Goal: Task Accomplishment & Management: Manage account settings

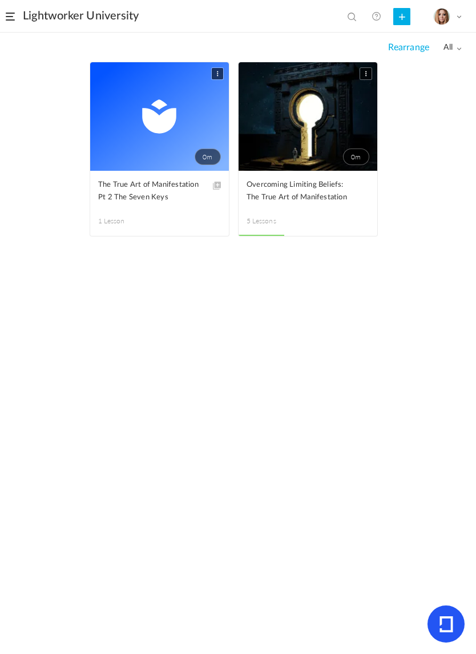
click at [437, 20] on img at bounding box center [442, 17] width 16 height 16
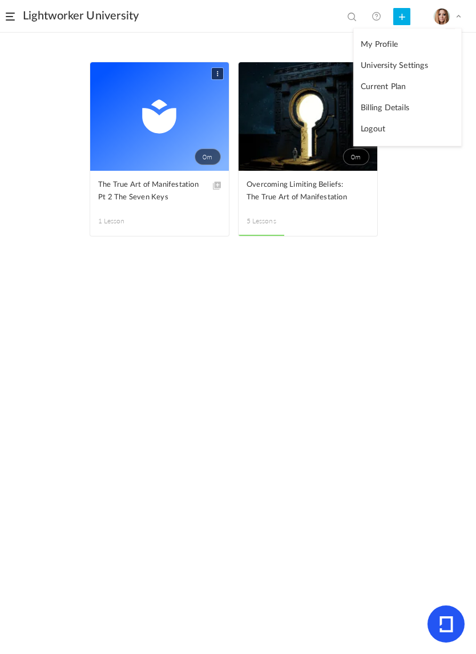
click at [363, 114] on link "Billing Details" at bounding box center [407, 108] width 107 height 21
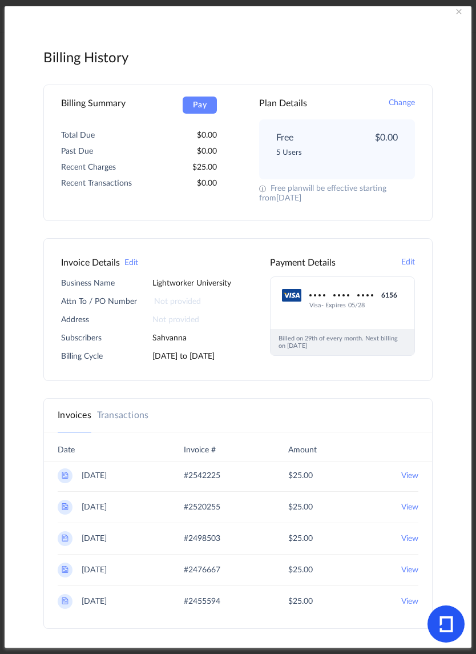
click at [409, 266] on button "Edit" at bounding box center [408, 263] width 14 height 14
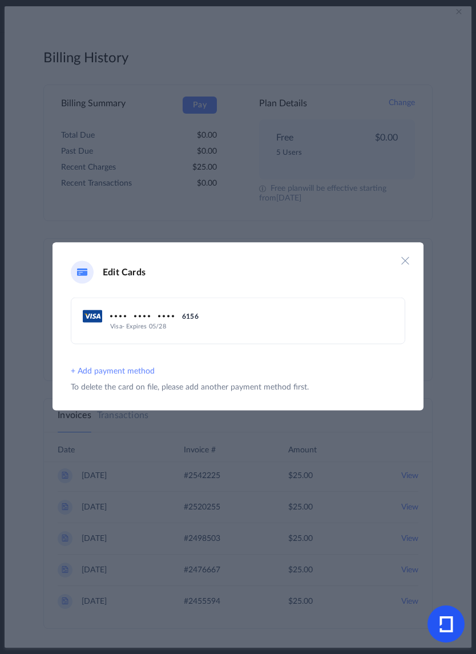
click at [87, 389] on p "To delete the card on file, please add another payment method first." at bounding box center [190, 388] width 238 height 10
click at [200, 314] on div "6156" at bounding box center [231, 316] width 296 height 14
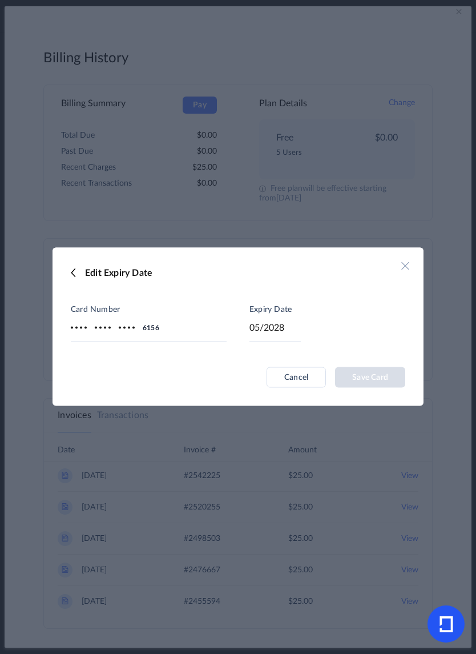
click at [161, 330] on div "Card Number 6156" at bounding box center [149, 317] width 156 height 49
click at [67, 268] on header "Edit Expiry Date" at bounding box center [238, 270] width 371 height 46
click at [282, 380] on button "Cancel" at bounding box center [296, 377] width 59 height 21
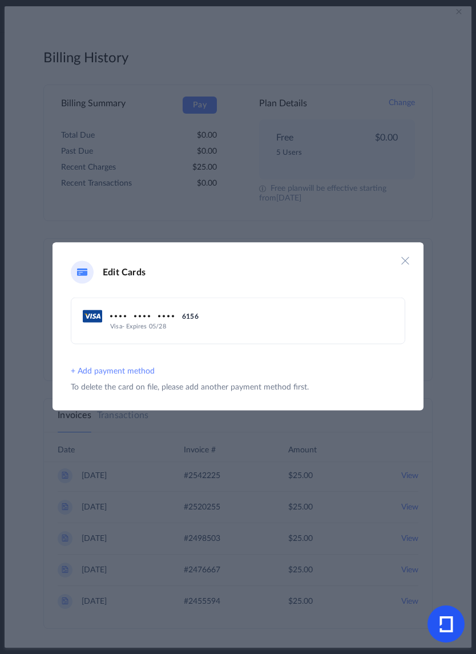
click at [102, 373] on button "+ Add payment method" at bounding box center [113, 371] width 84 height 14
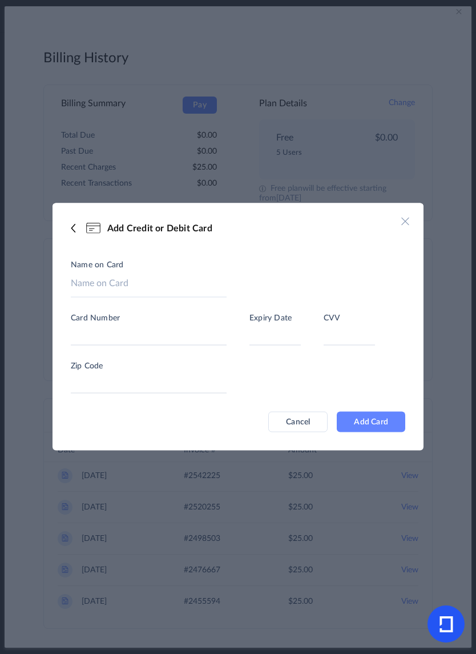
click at [65, 226] on header "Add Credit or Debit Card" at bounding box center [238, 226] width 371 height 46
click at [291, 424] on button "Cancel" at bounding box center [297, 421] width 59 height 21
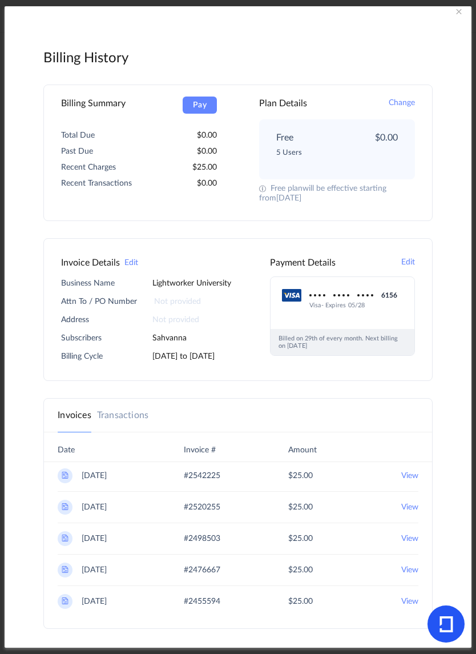
click at [130, 267] on button "Edit" at bounding box center [131, 263] width 14 height 14
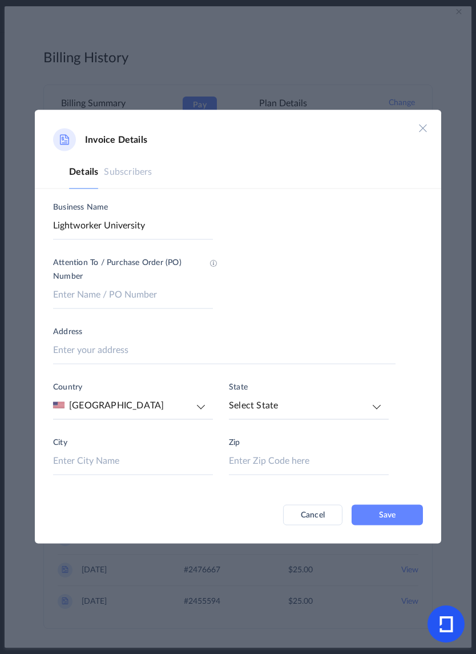
click at [120, 178] on link "Subscribers" at bounding box center [128, 171] width 48 height 14
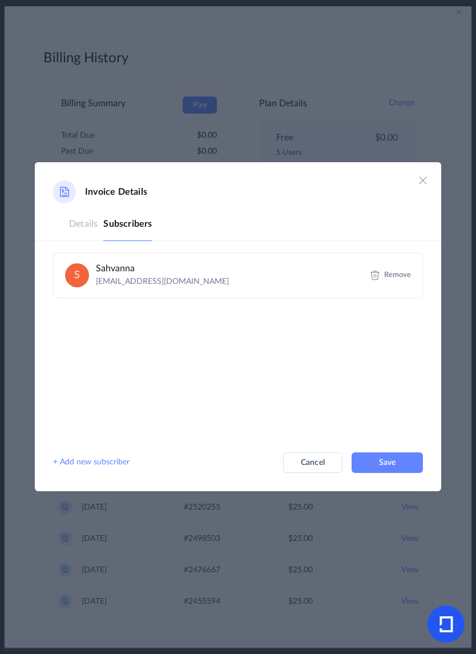
click at [395, 272] on span "Remove" at bounding box center [397, 274] width 27 height 7
click at [391, 467] on button "Save" at bounding box center [387, 462] width 71 height 21
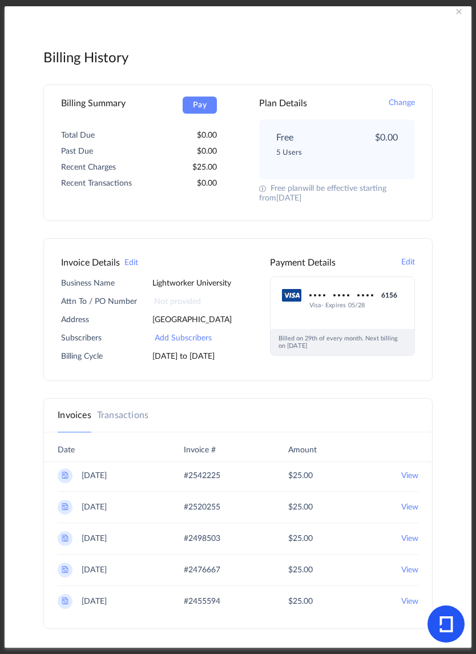
click at [447, 628] on icon at bounding box center [447, 624] width 14 height 16
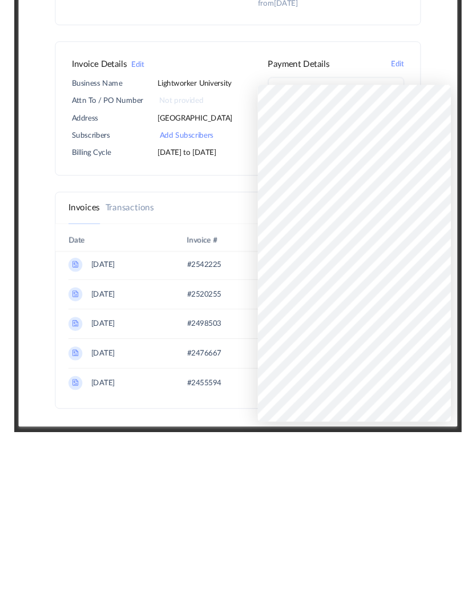
scroll to position [1, 0]
